Goal: Information Seeking & Learning: Learn about a topic

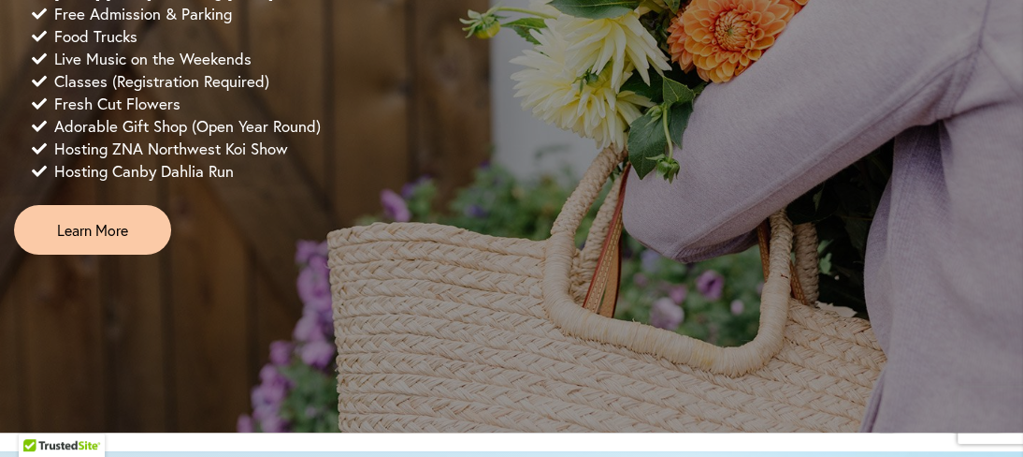
scroll to position [1684, 0]
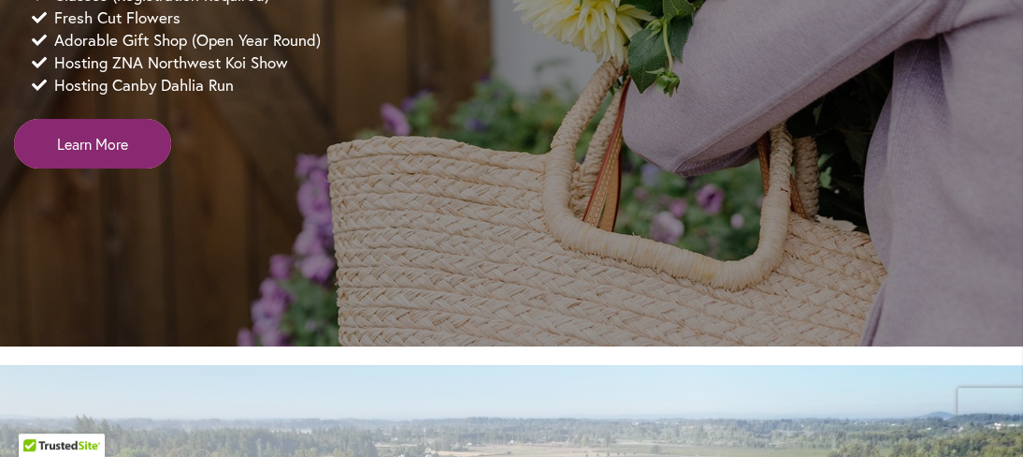
click at [102, 154] on span "Learn More" at bounding box center [92, 144] width 71 height 22
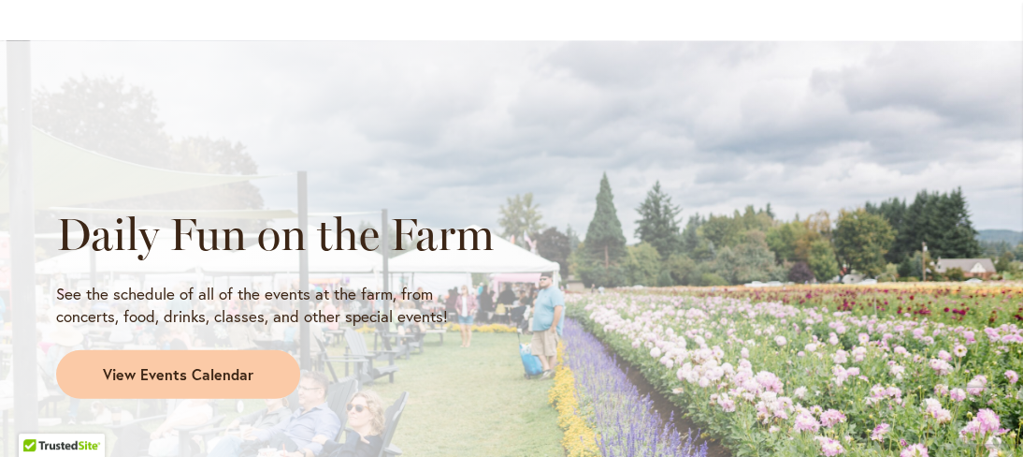
scroll to position [1684, 0]
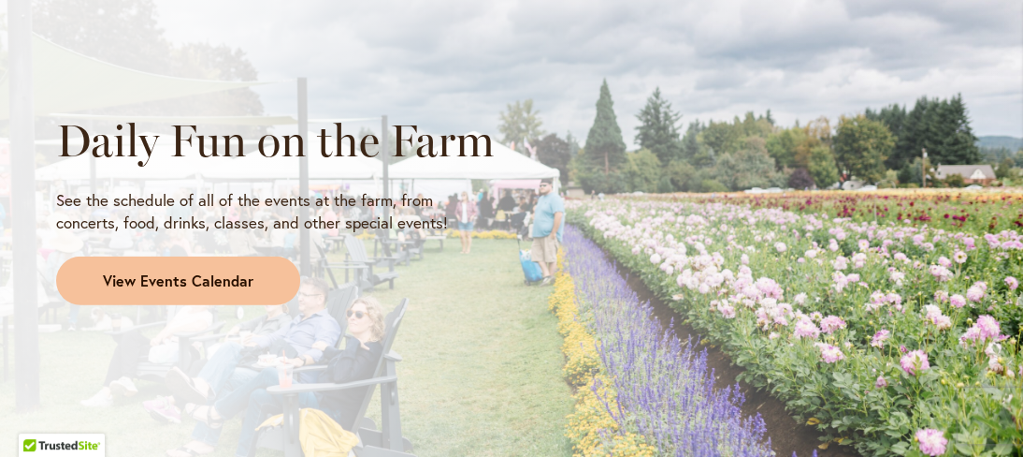
click at [168, 292] on span "View Events Calendar" at bounding box center [178, 281] width 151 height 22
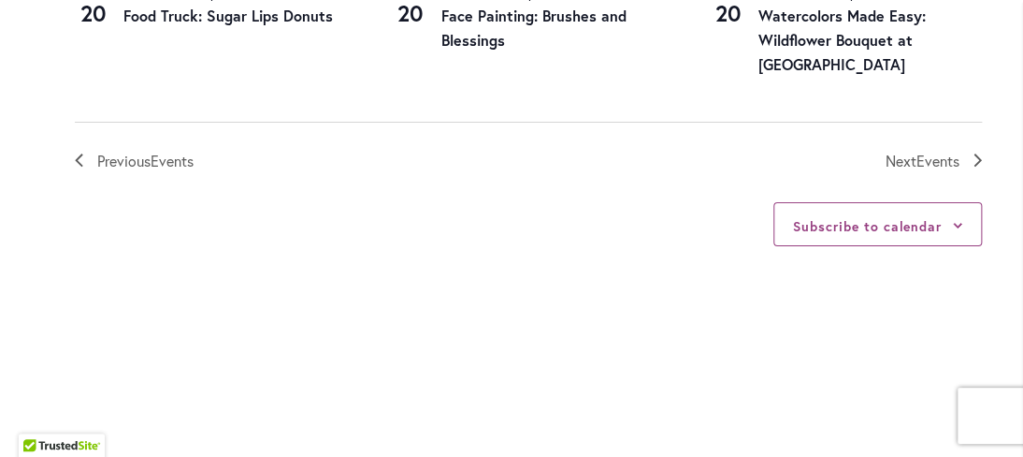
scroll to position [2374, 0]
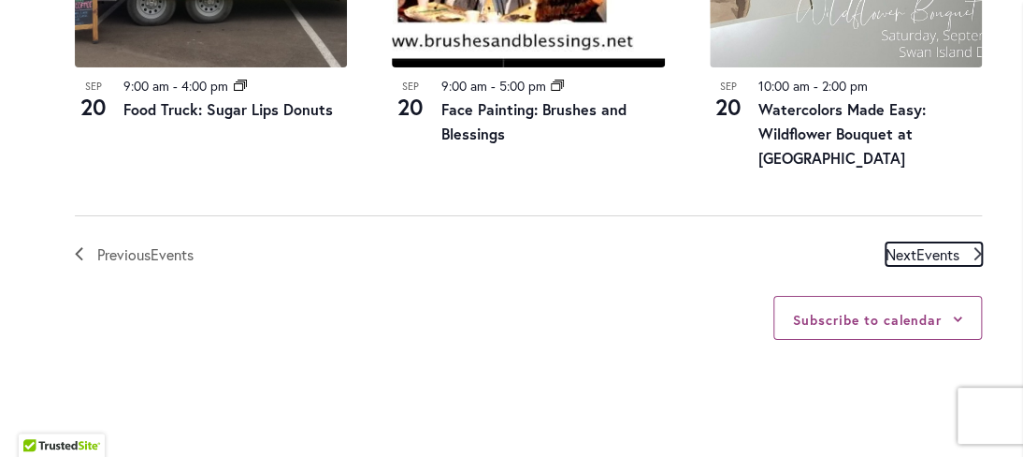
click at [959, 242] on link "Next Events" at bounding box center [934, 254] width 96 height 24
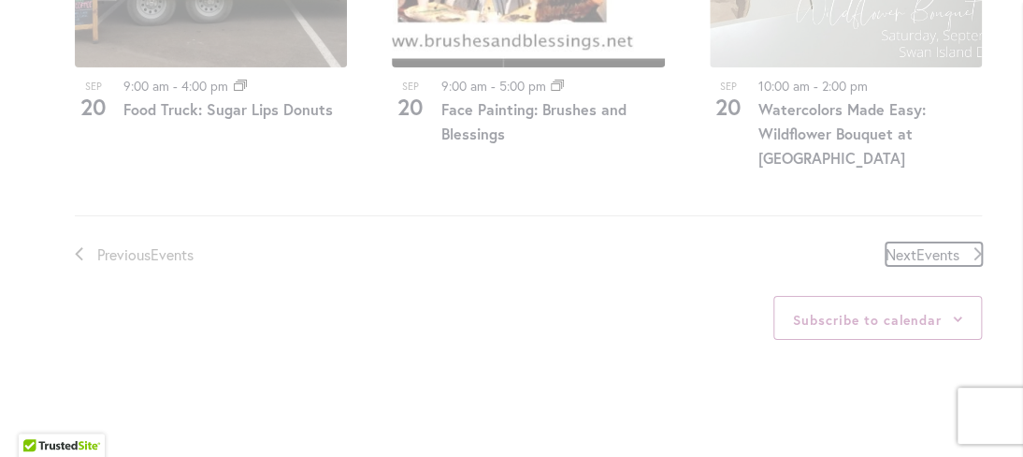
scroll to position [883, 0]
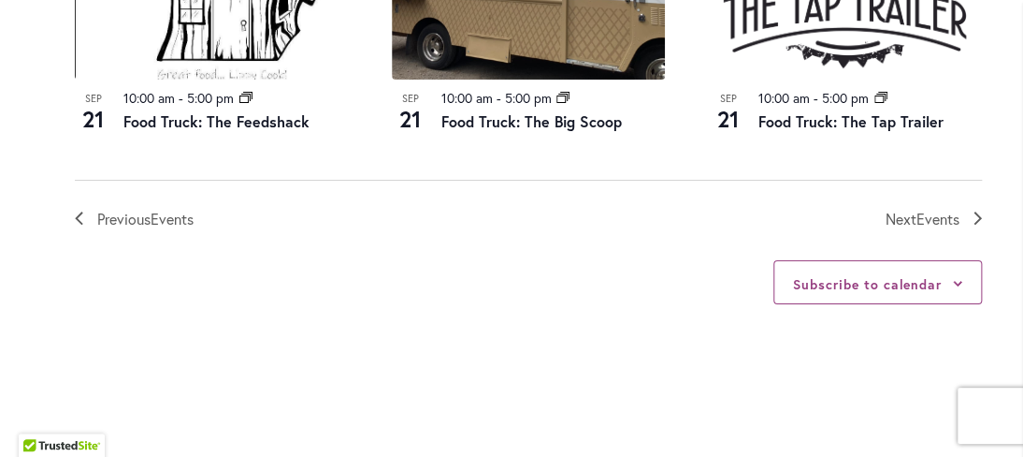
scroll to position [2380, 0]
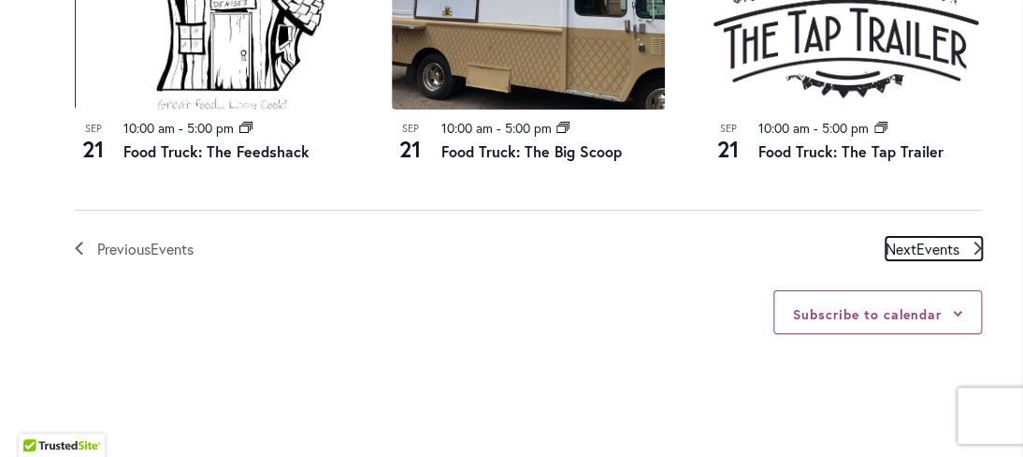
click at [889, 237] on span "Next Events" at bounding box center [923, 249] width 74 height 24
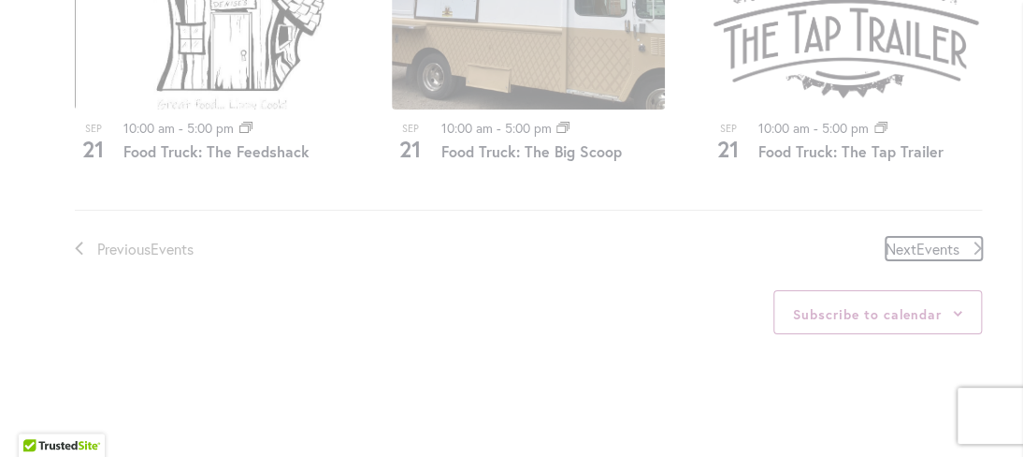
scroll to position [883, 0]
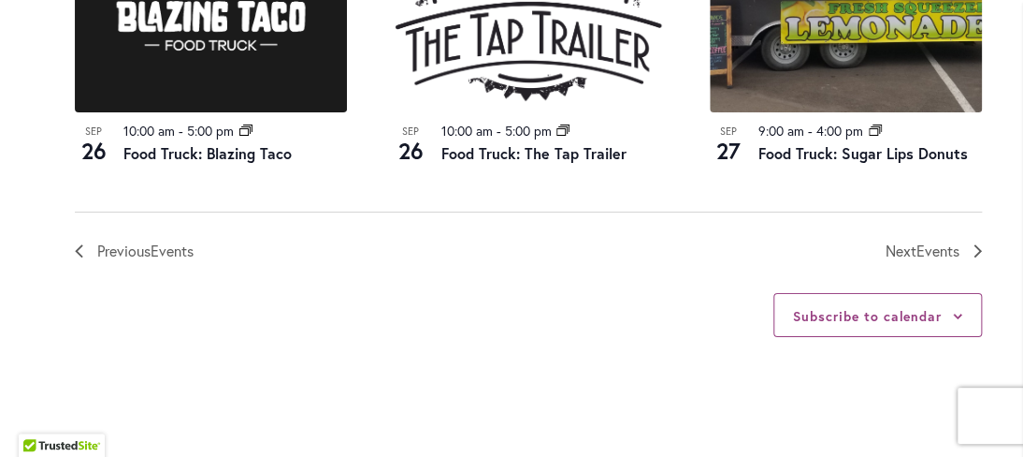
scroll to position [2567, 0]
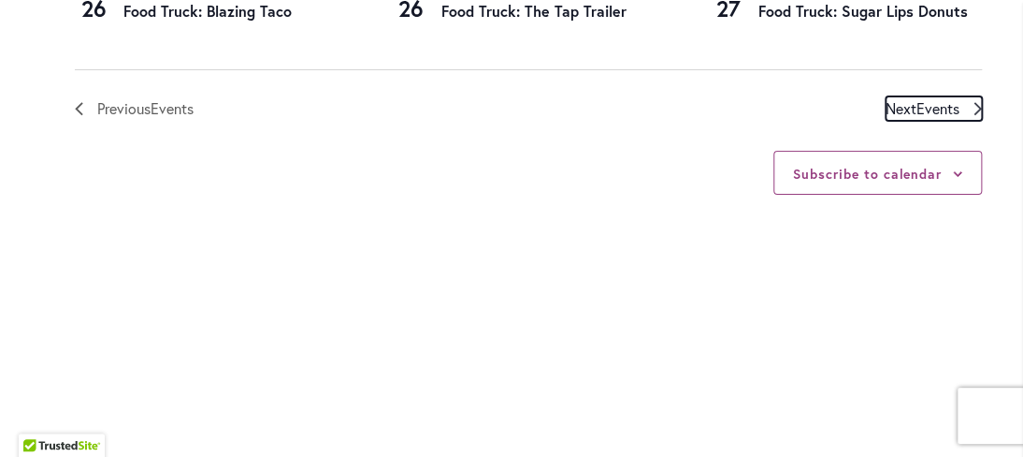
click at [921, 109] on span "Events" at bounding box center [938, 108] width 43 height 20
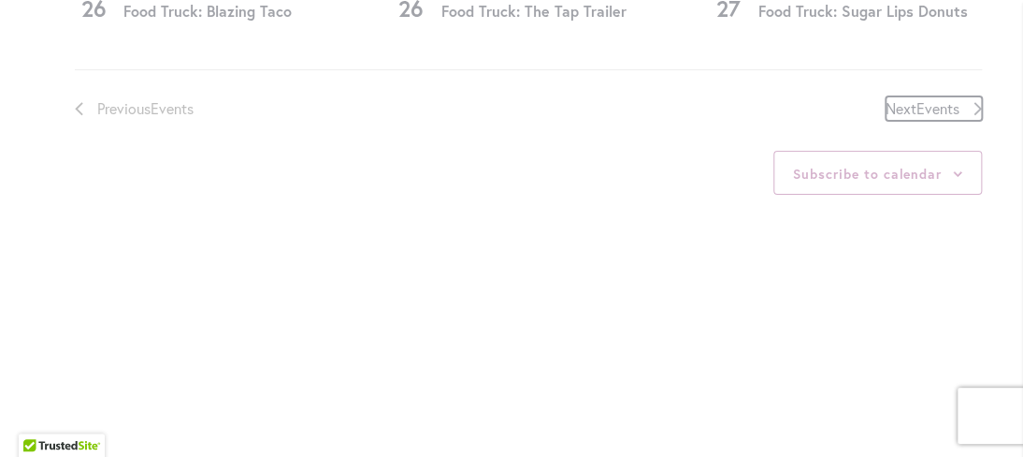
scroll to position [883, 0]
